Goal: Check status: Check status

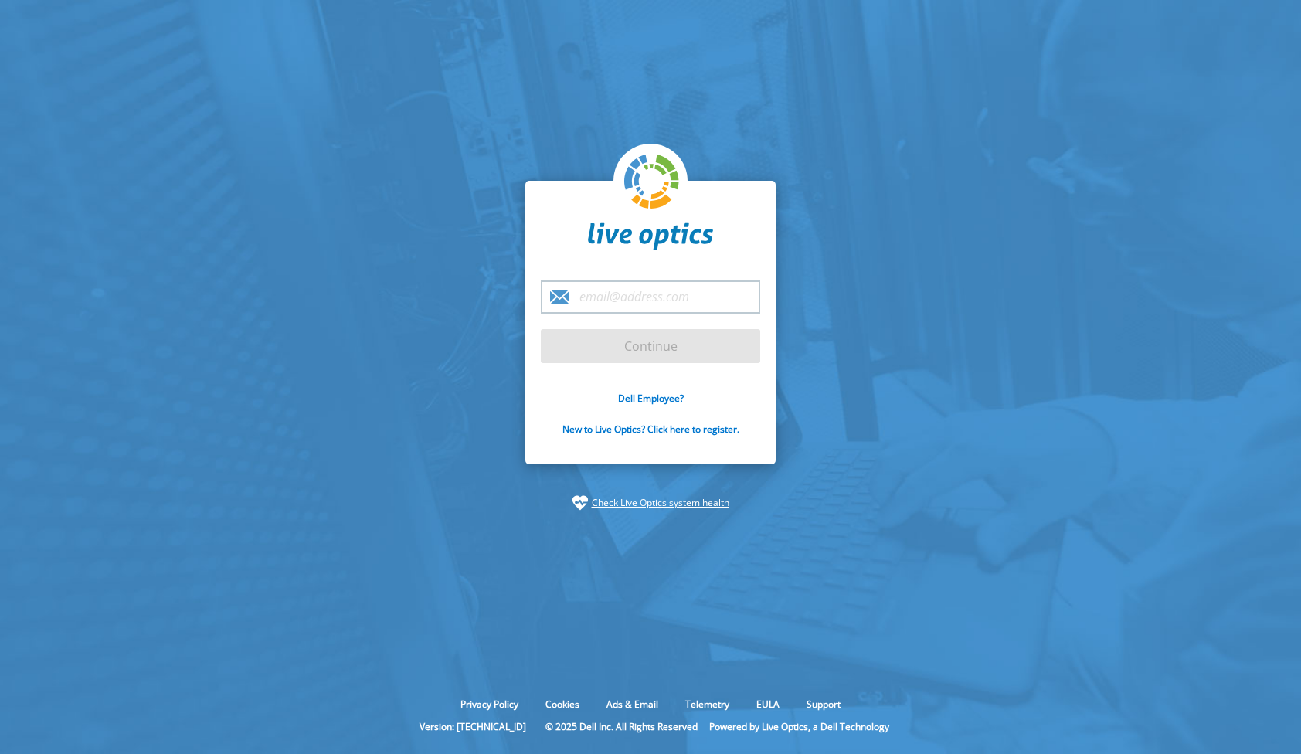
click at [734, 295] on keeper-lock "Open Keeper Popup" at bounding box center [740, 295] width 19 height 19
click at [628, 302] on input "email" at bounding box center [650, 296] width 219 height 33
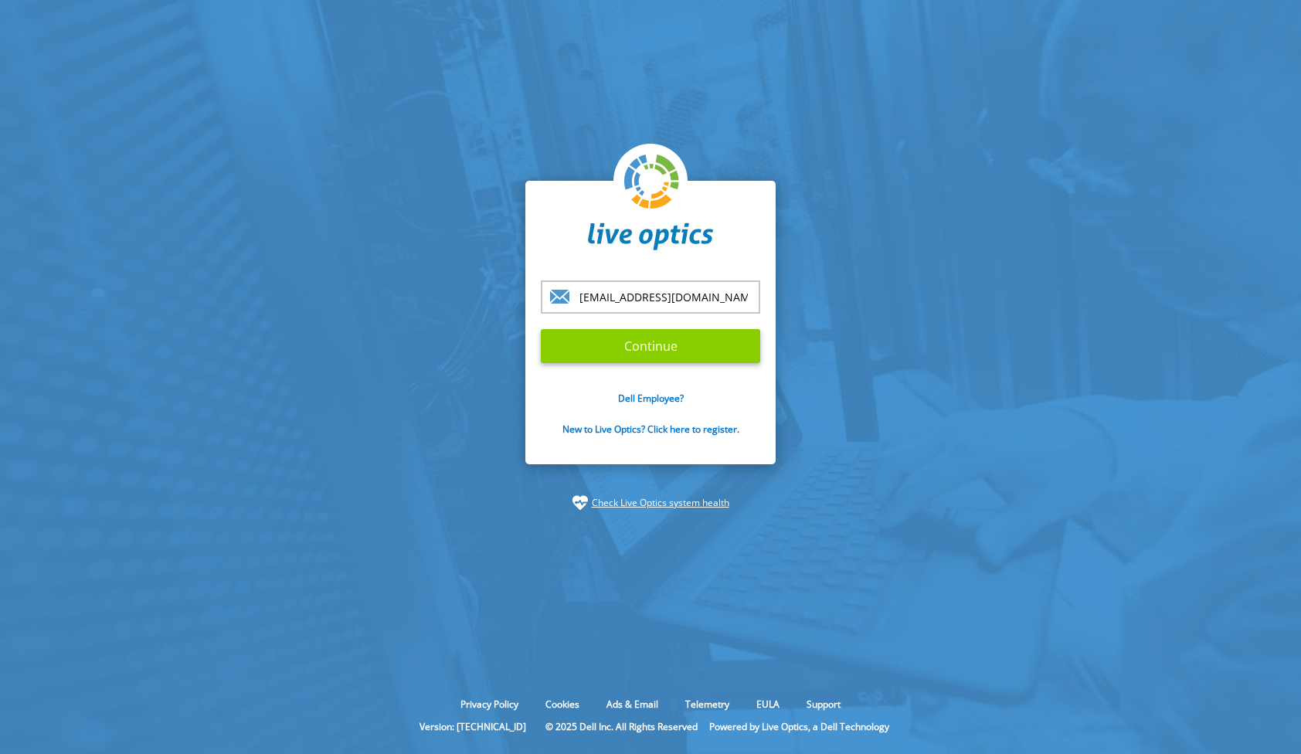
type input "[EMAIL_ADDRESS][DOMAIN_NAME]"
click at [599, 346] on input "Continue" at bounding box center [650, 346] width 219 height 34
click at [667, 348] on input "Continue" at bounding box center [650, 346] width 219 height 34
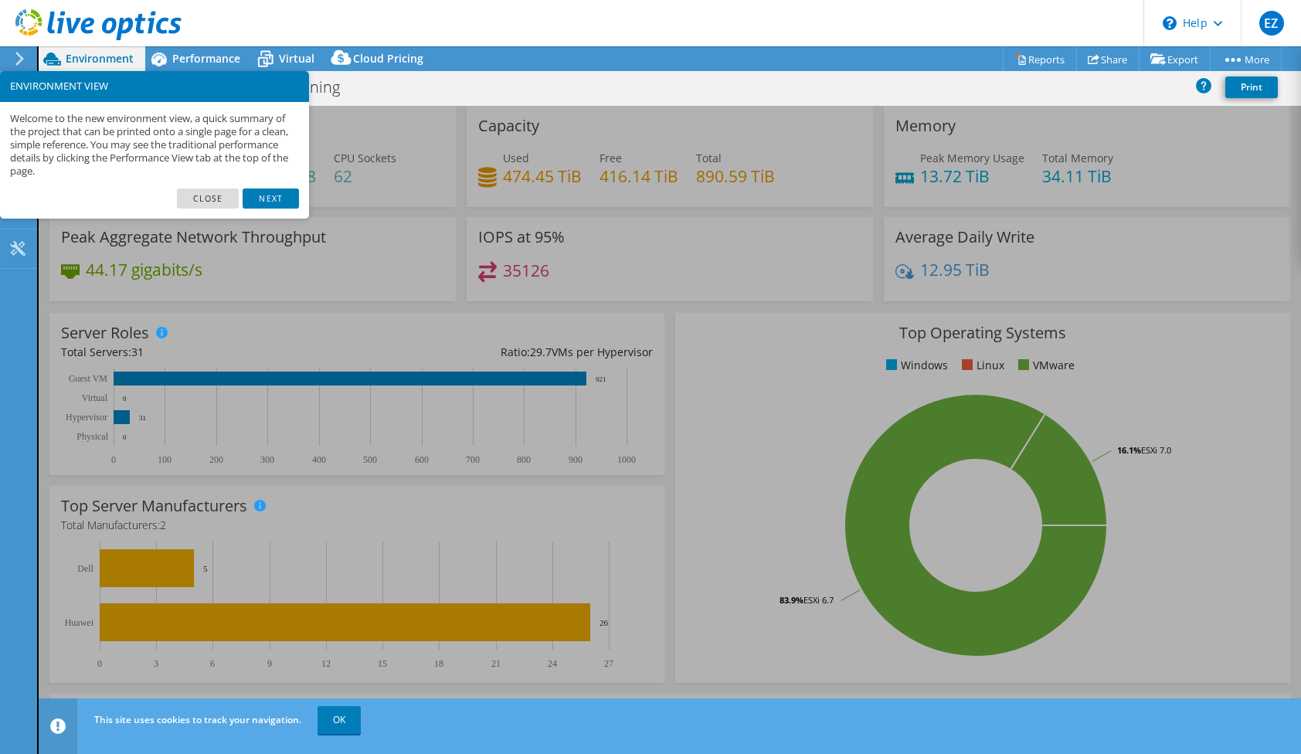
select select "USD"
click at [267, 195] on link "Next" at bounding box center [271, 199] width 56 height 20
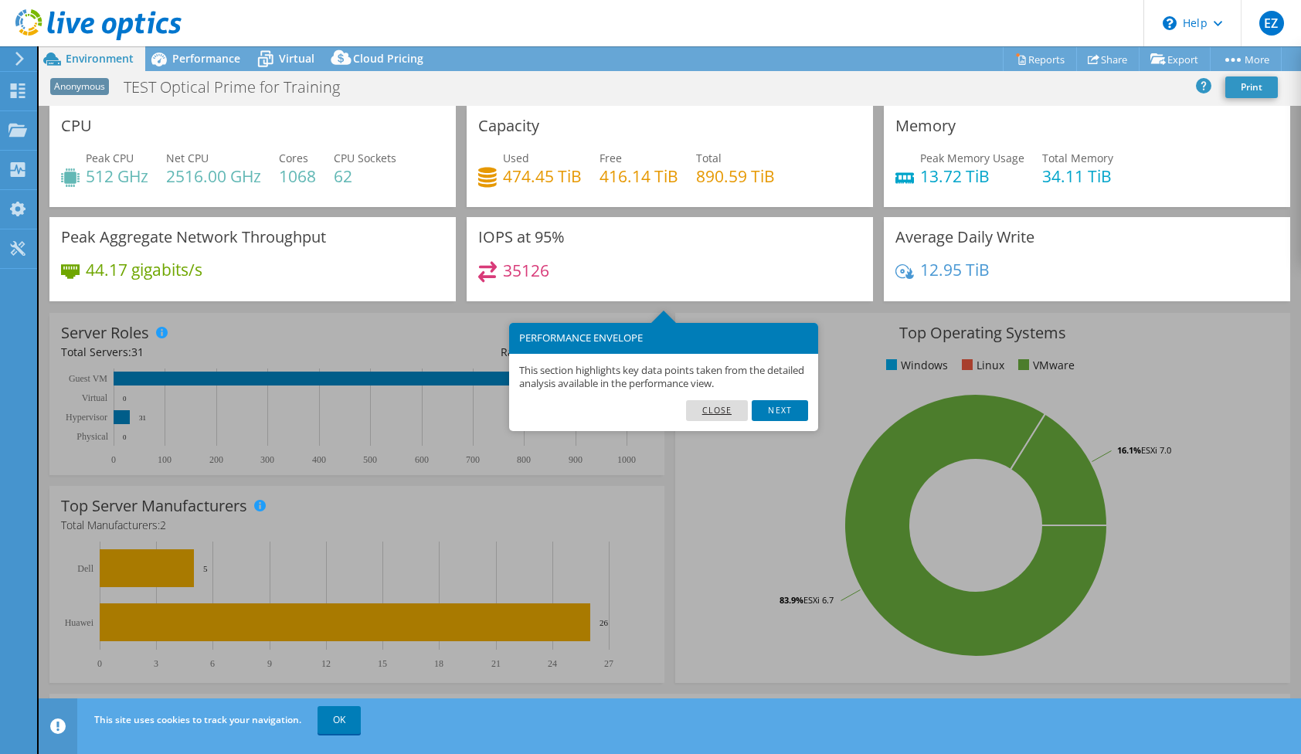
click at [709, 412] on link "Close" at bounding box center [717, 410] width 63 height 20
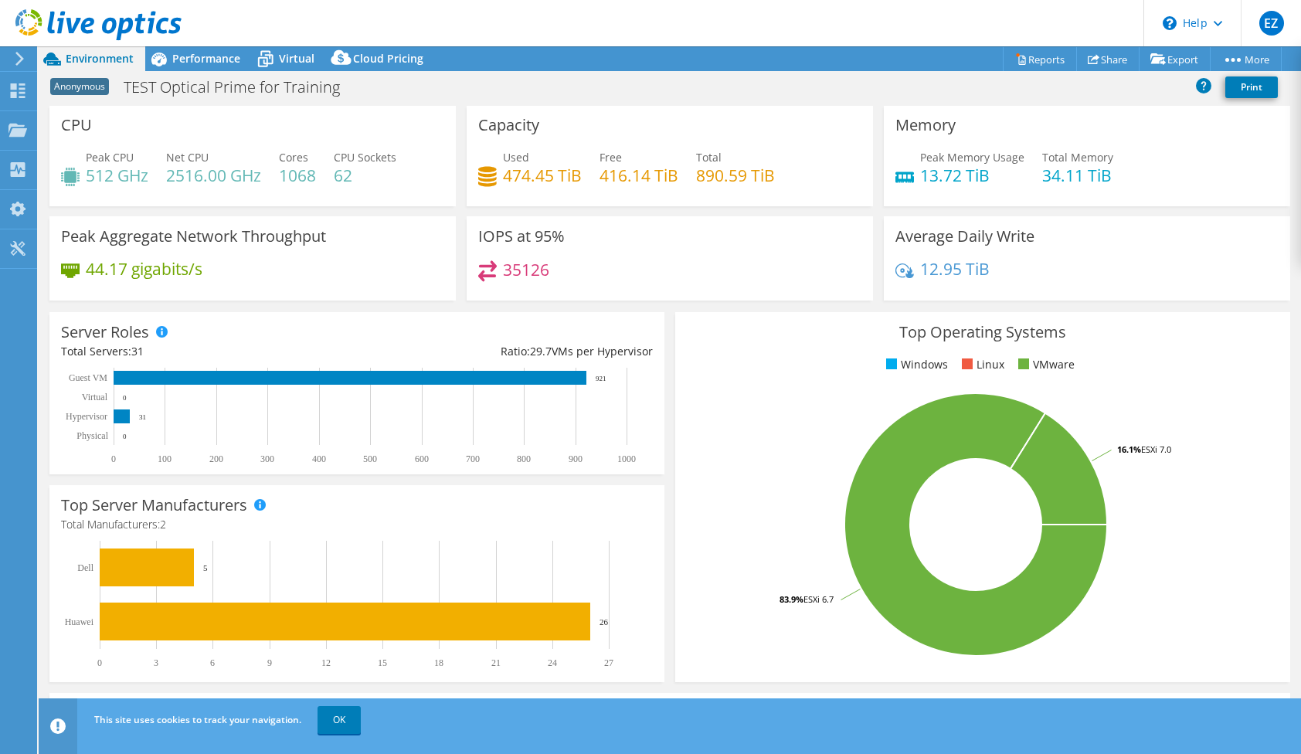
scroll to position [2, 0]
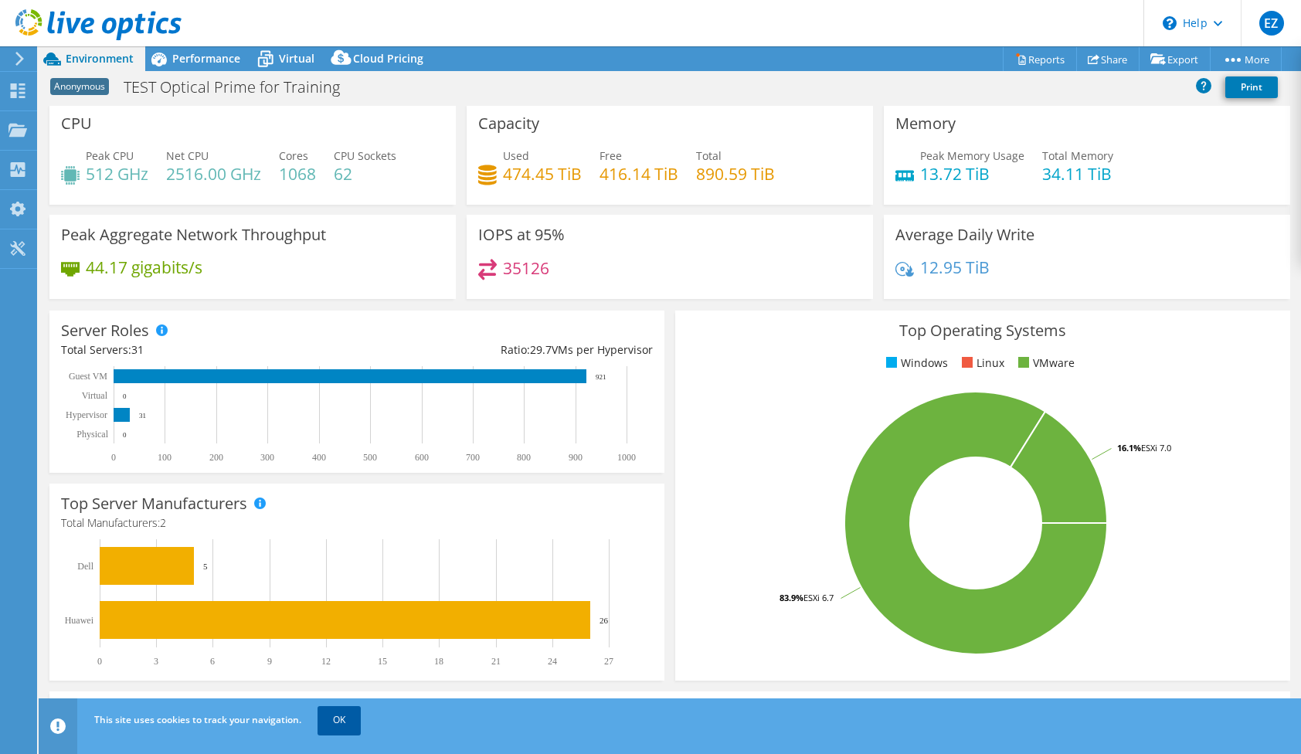
click at [338, 715] on link "OK" at bounding box center [339, 720] width 43 height 28
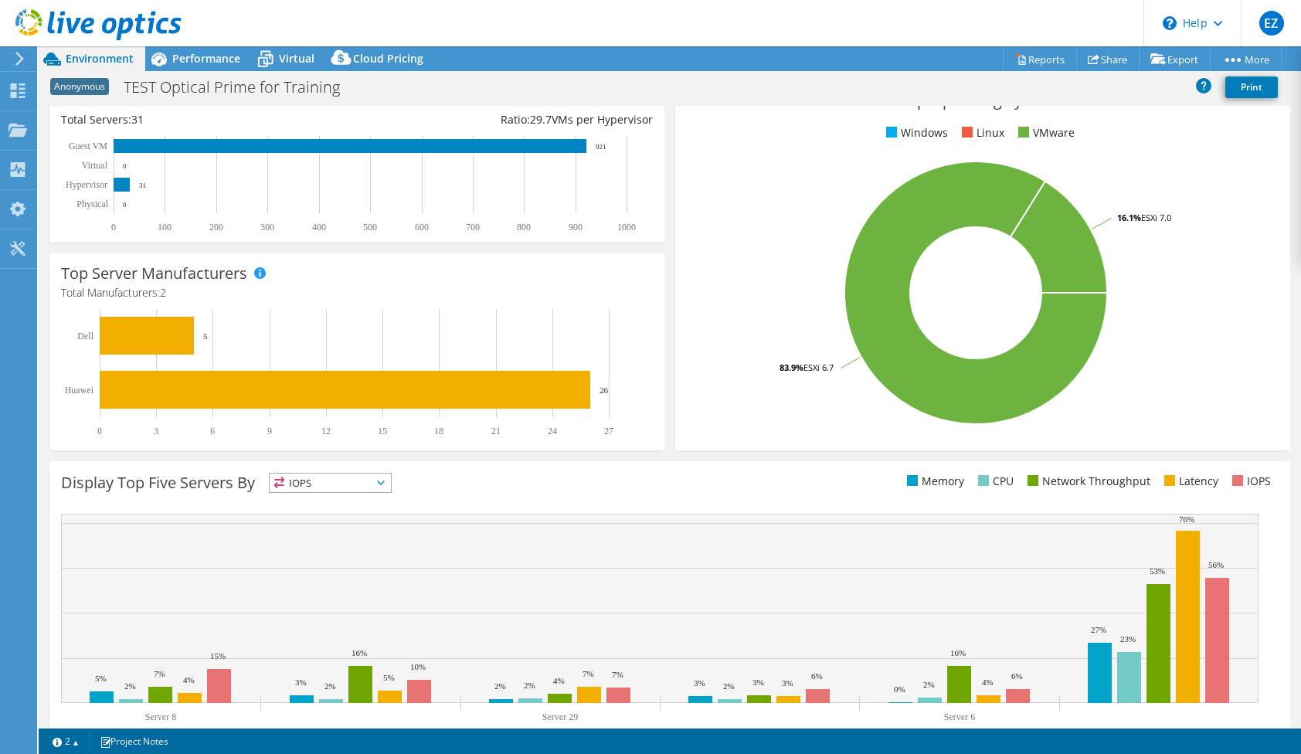
scroll to position [0, 0]
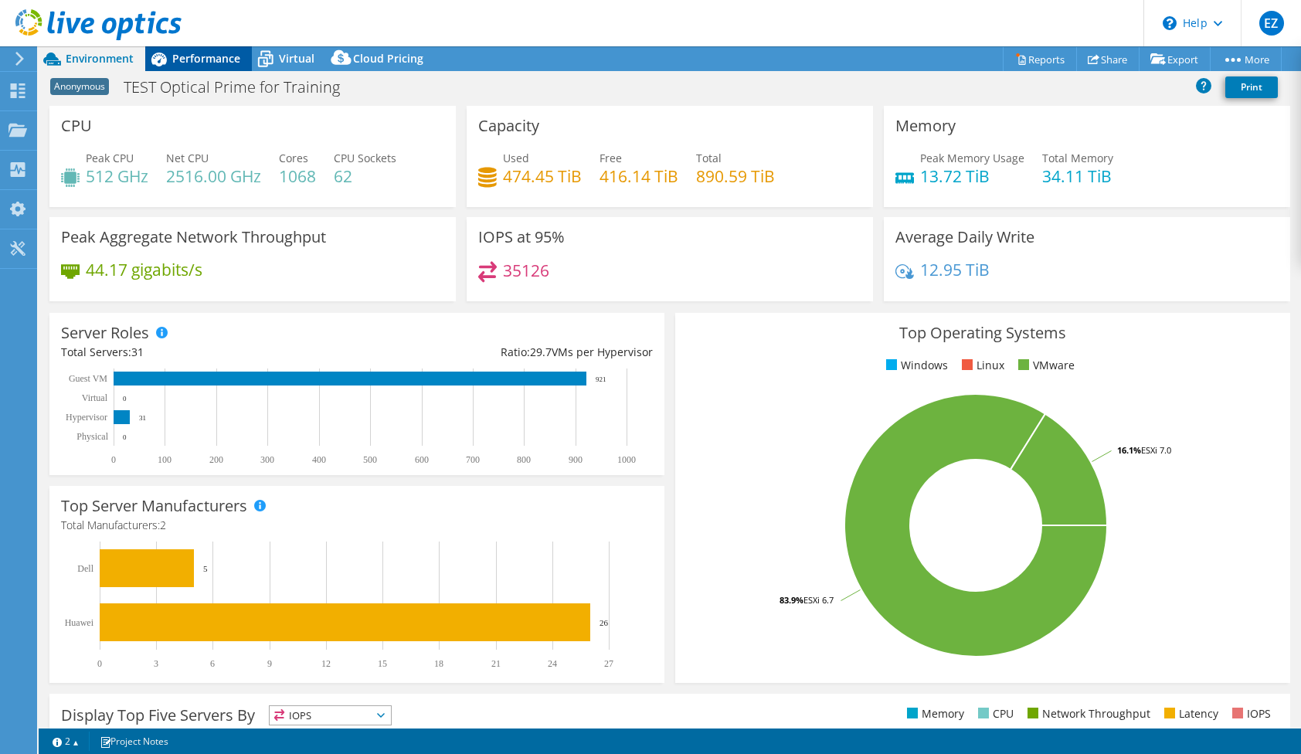
click at [201, 61] on span "Performance" at bounding box center [206, 58] width 68 height 15
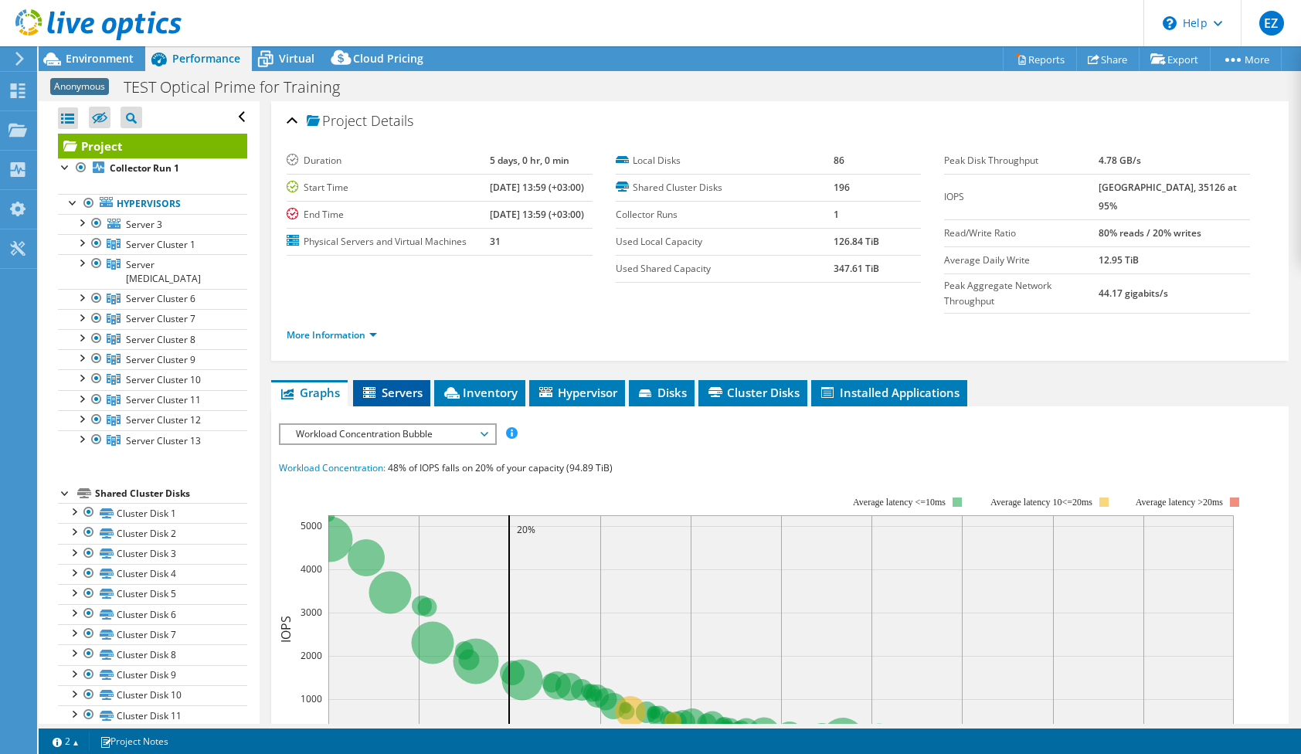
click at [404, 385] on span "Servers" at bounding box center [392, 392] width 62 height 15
